Goal: Task Accomplishment & Management: Manage account settings

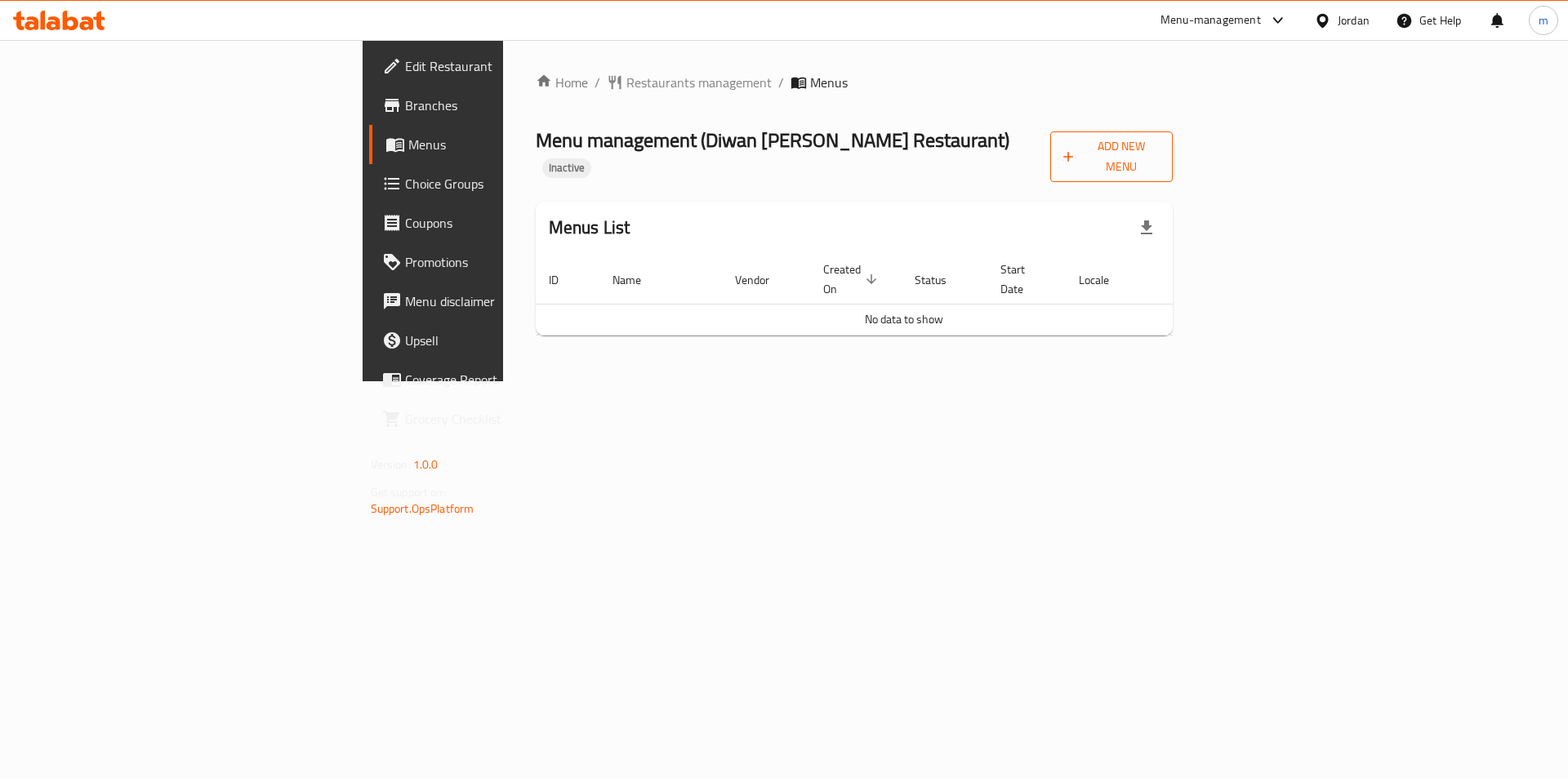
click at [1161, 151] on span "Add New Menu" at bounding box center [1111, 157] width 97 height 41
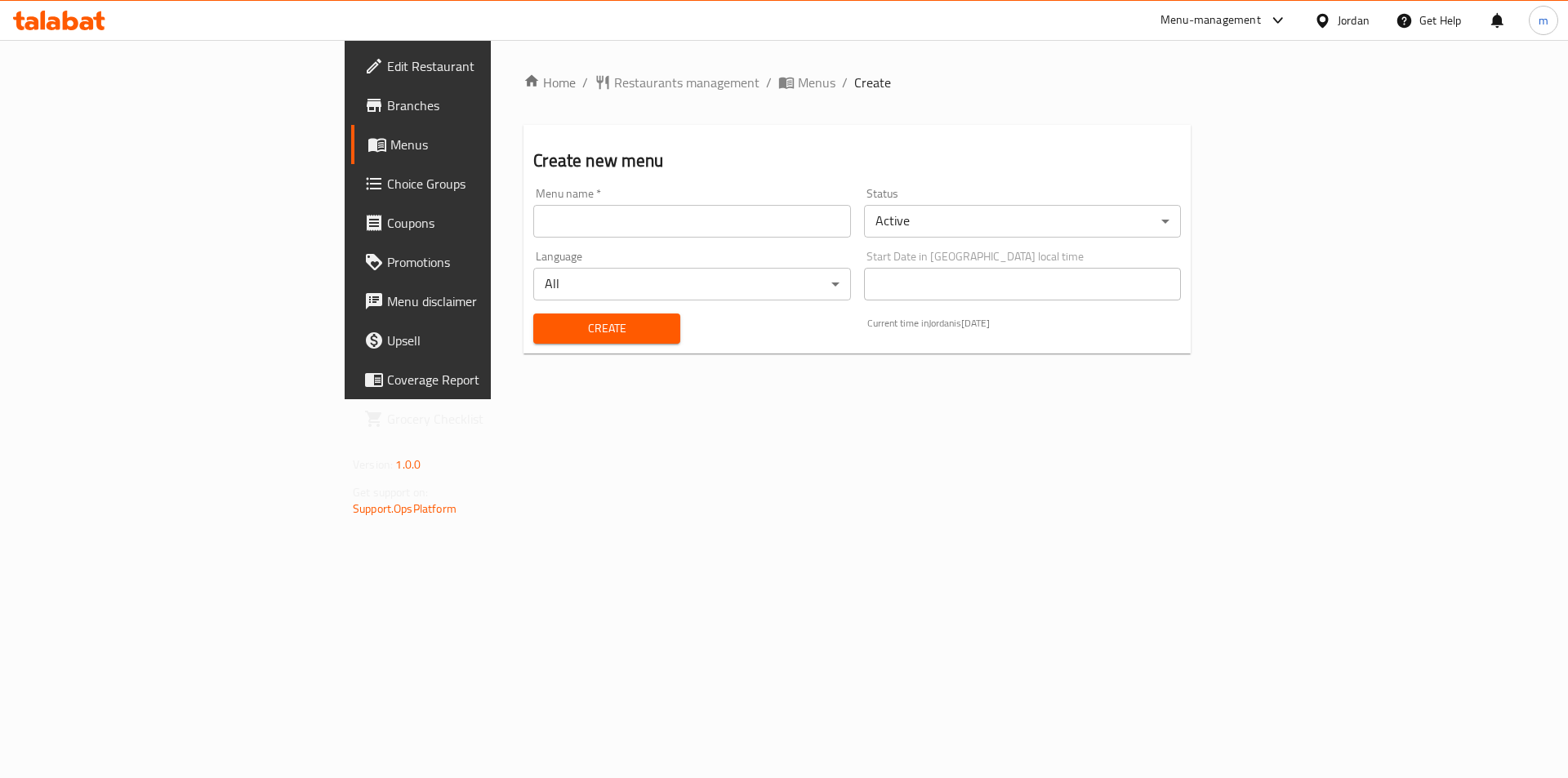
click at [721, 231] on input "text" at bounding box center [691, 221] width 317 height 32
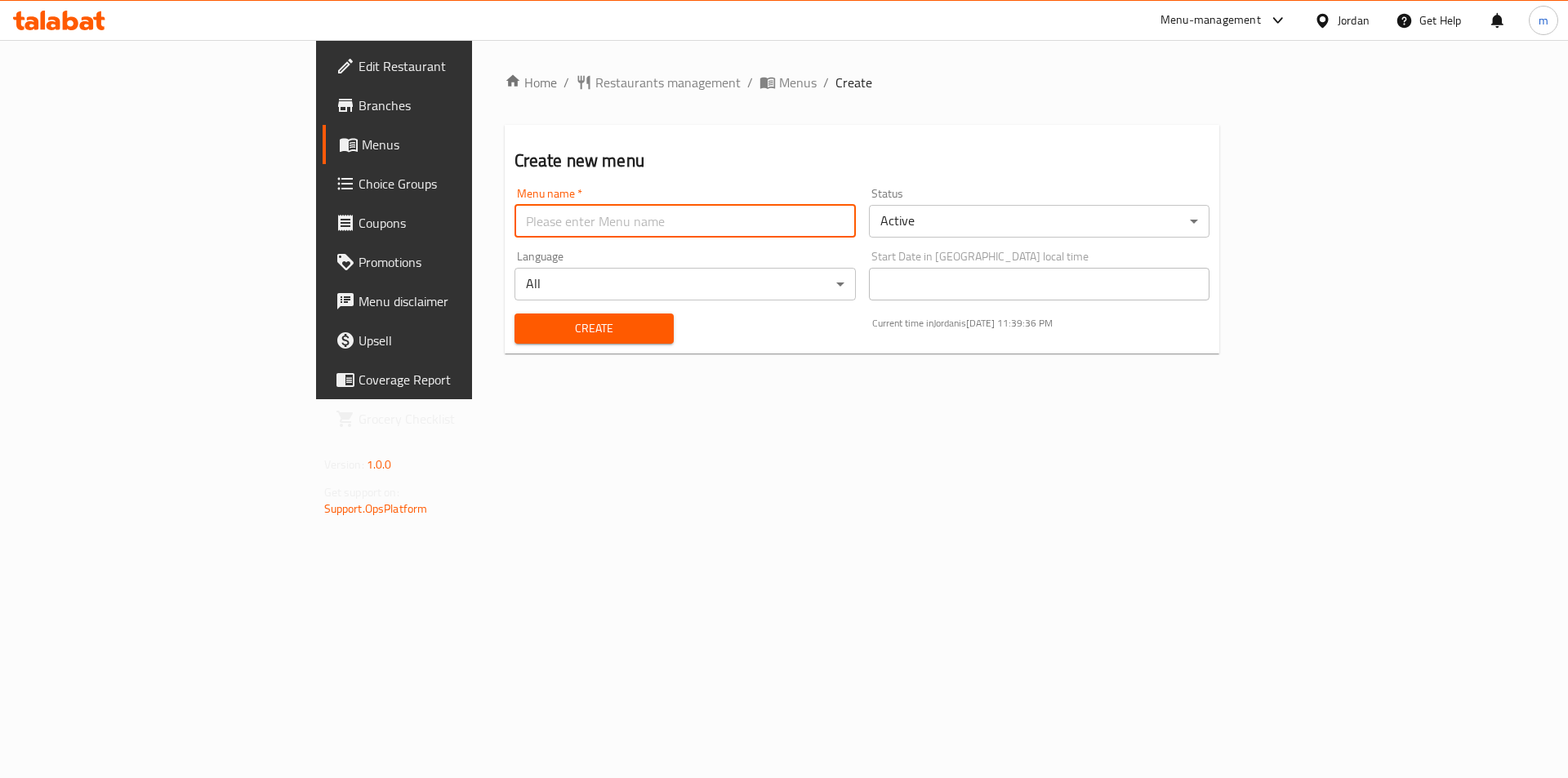
type input "Final Menu"
click at [527, 323] on span "Create" at bounding box center [594, 328] width 134 height 21
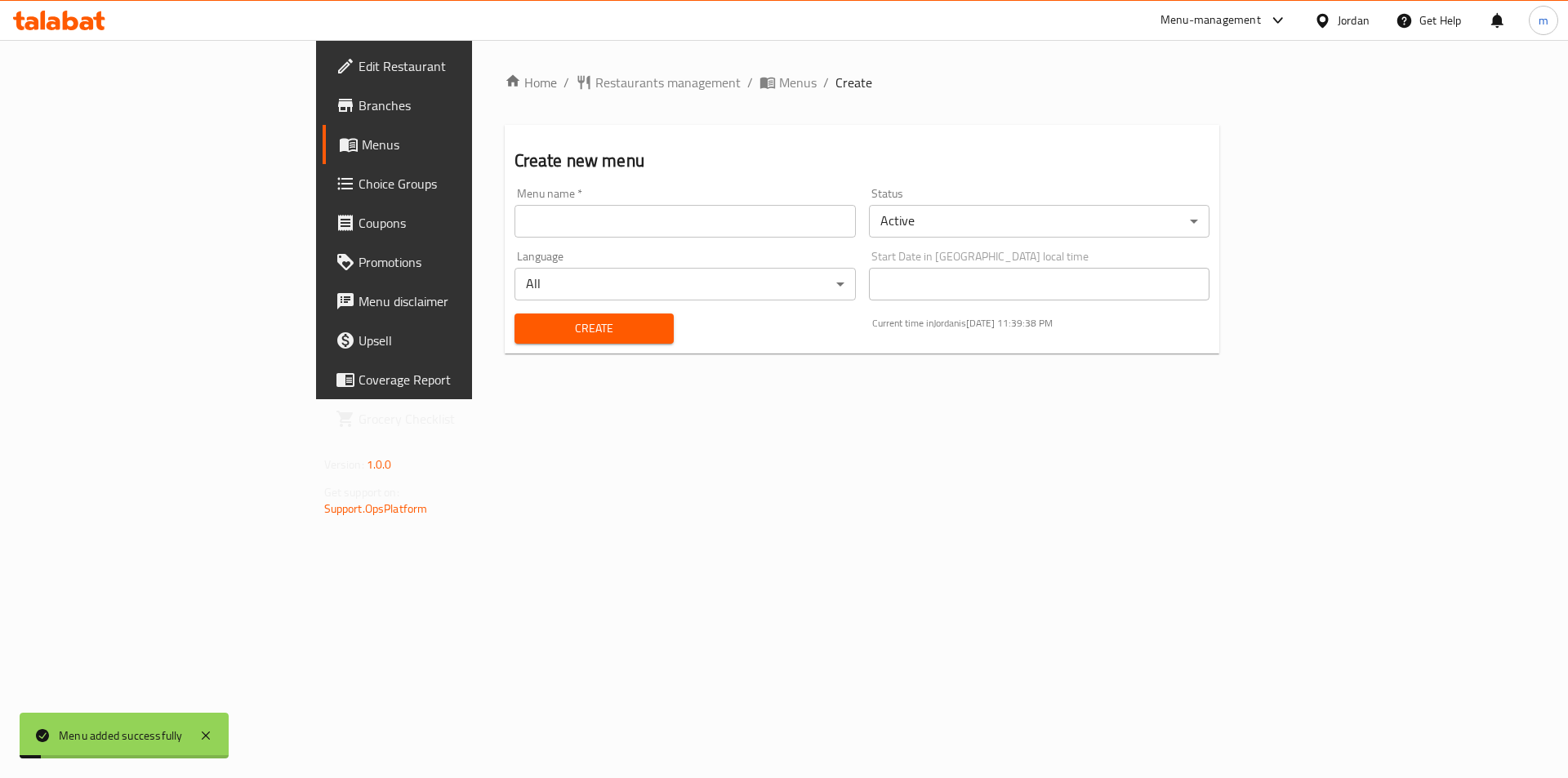
click at [322, 159] on link "Menus" at bounding box center [450, 144] width 255 height 39
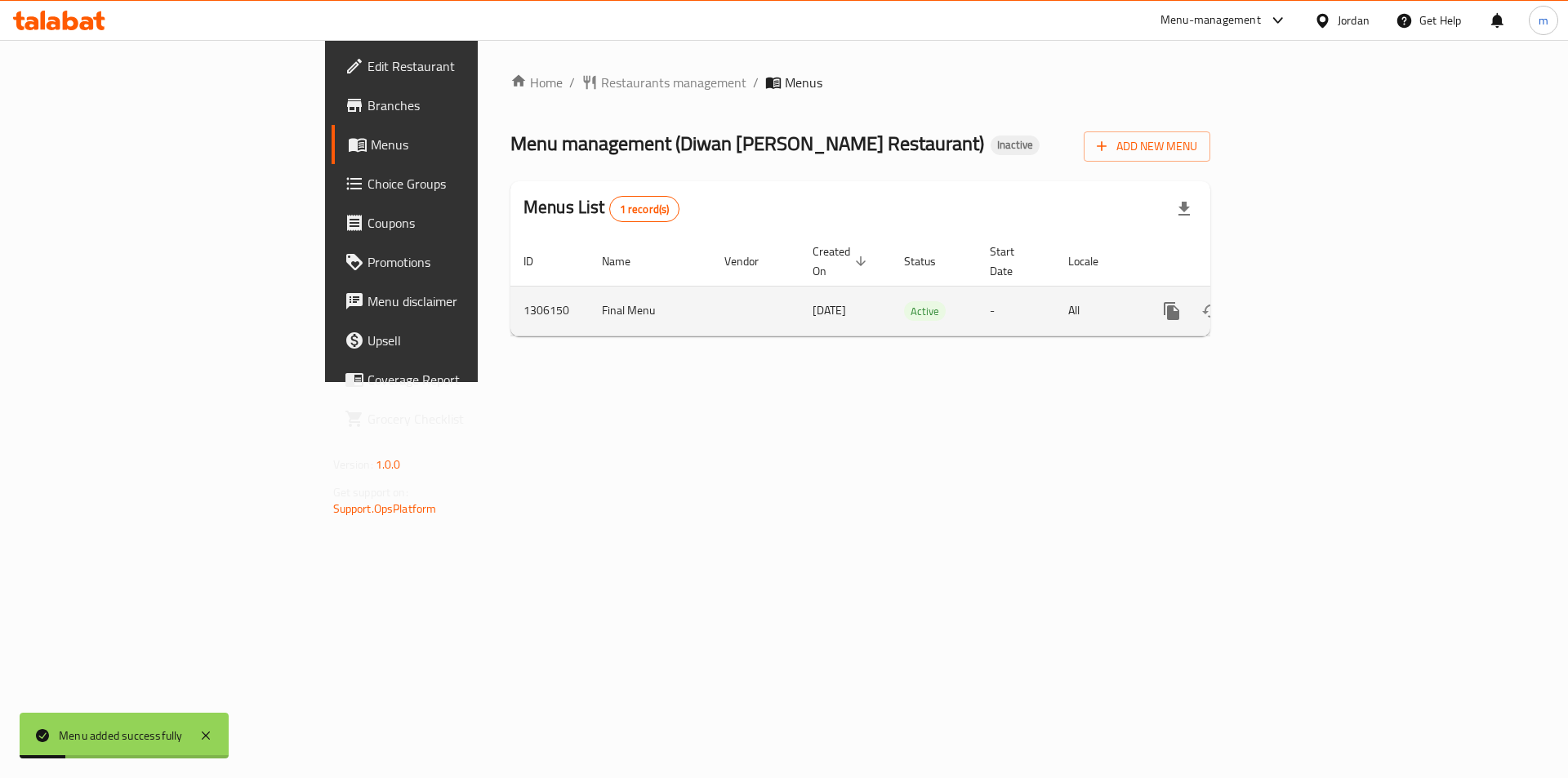
click at [1299, 302] on icon "enhanced table" at bounding box center [1289, 311] width 20 height 20
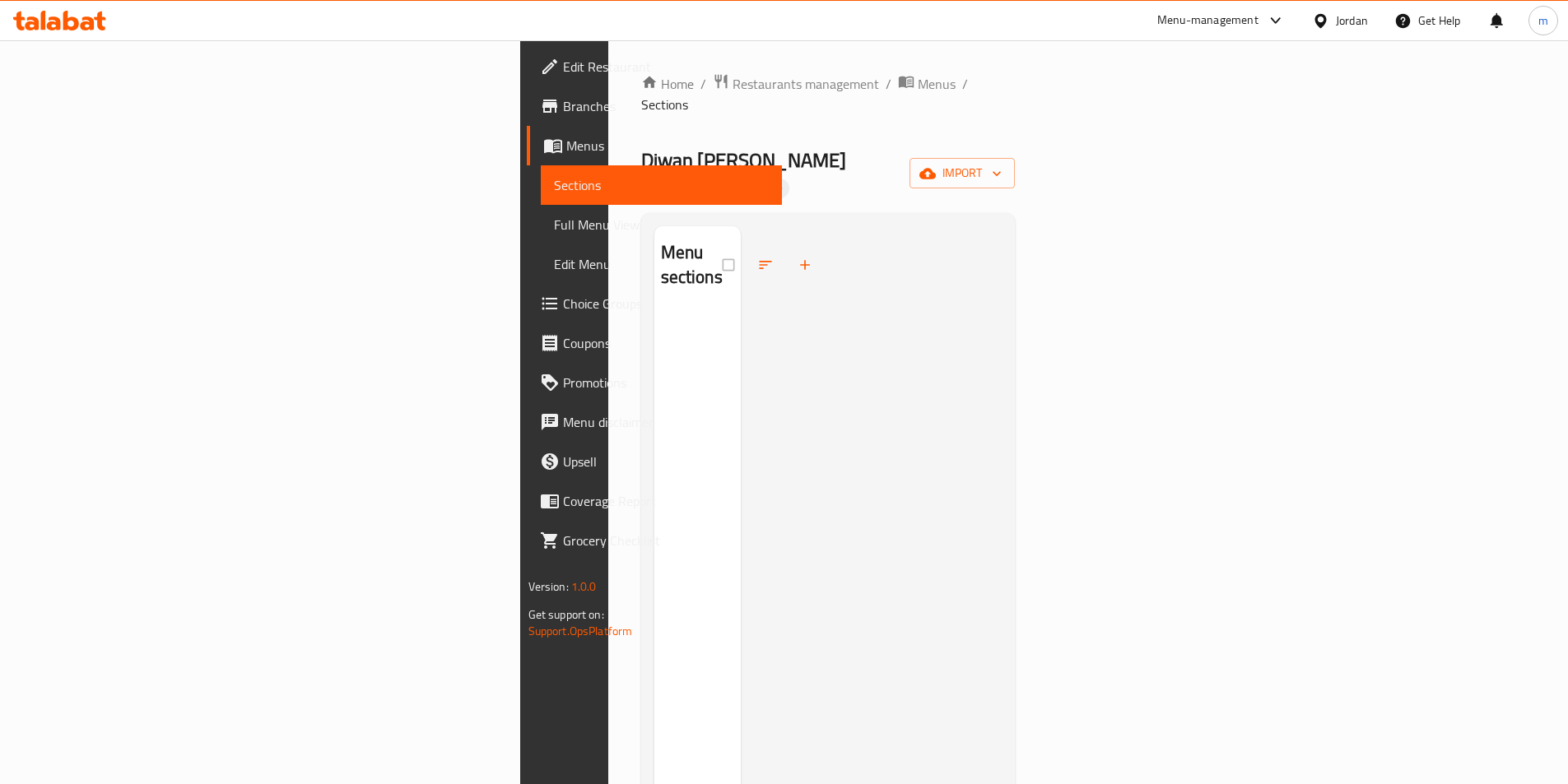
click at [527, 80] on link "Edit Restaurant" at bounding box center [654, 66] width 255 height 40
